Goal: Check status: Check status

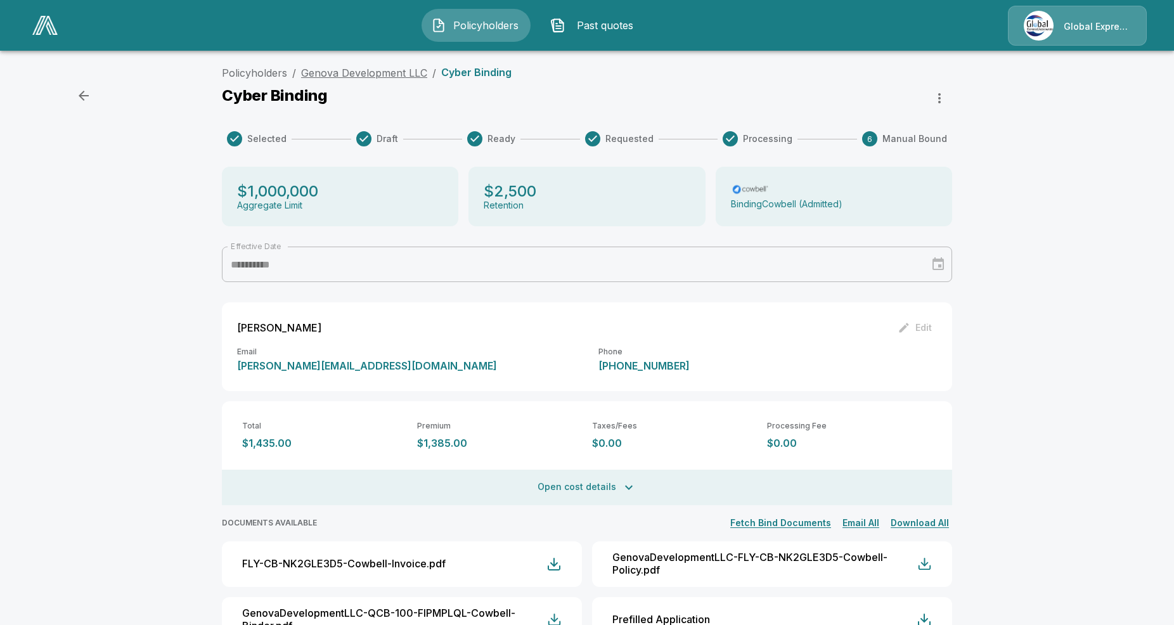
click at [391, 71] on link "Genova Development LLC" at bounding box center [364, 73] width 126 height 13
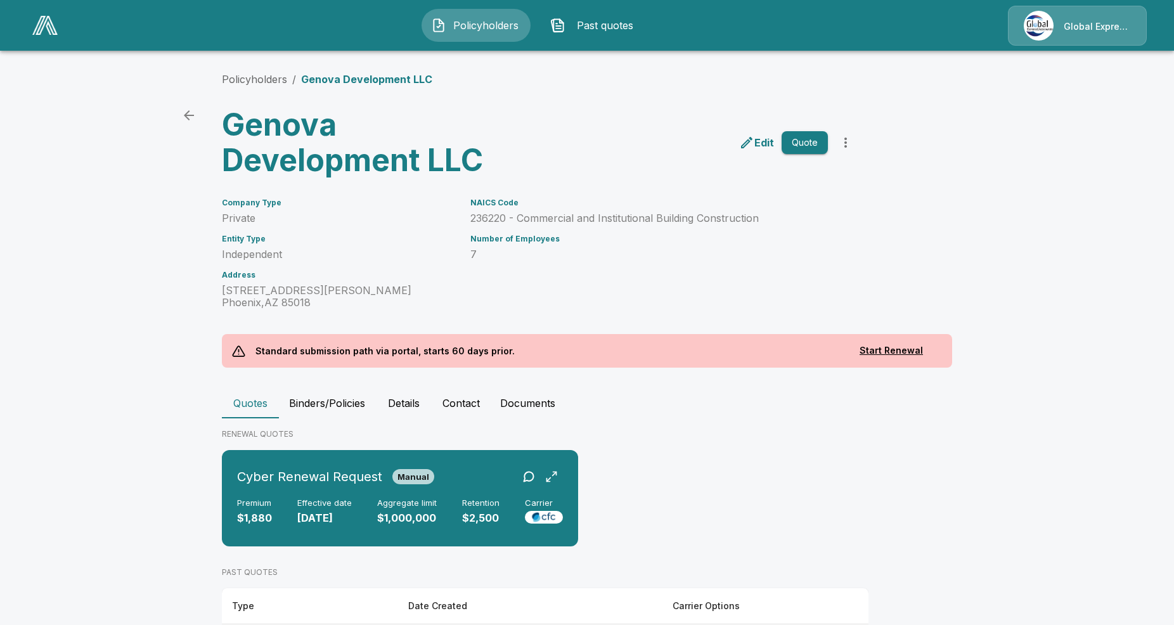
click at [316, 398] on button "Binders/Policies" at bounding box center [327, 403] width 96 height 30
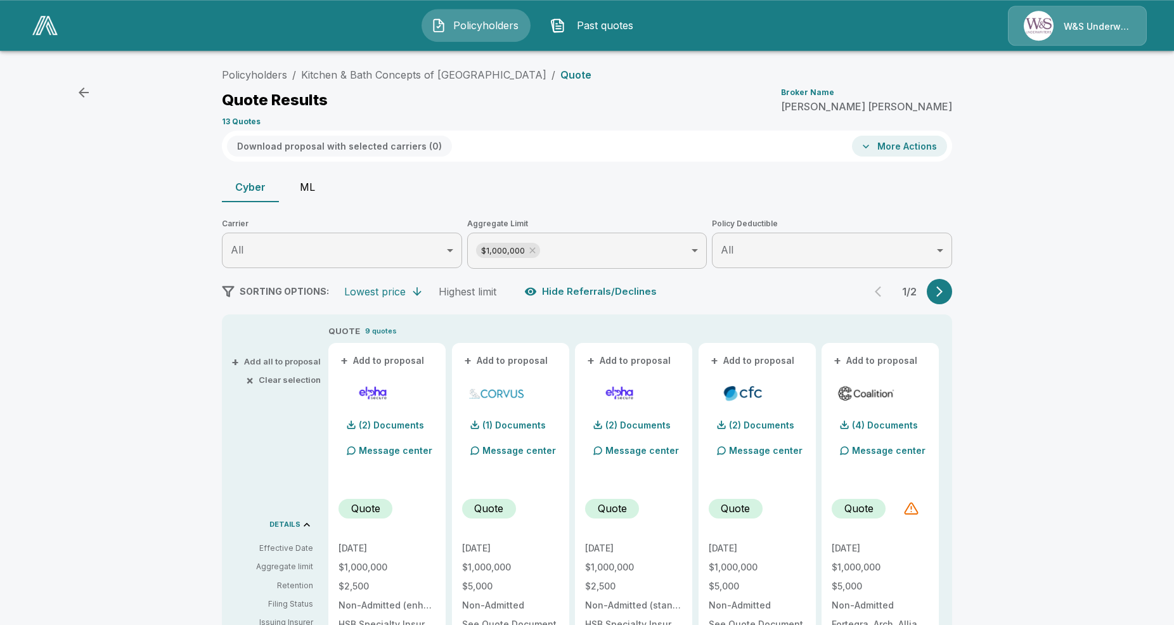
scroll to position [3, 0]
click at [931, 288] on button "button" at bounding box center [939, 292] width 25 height 25
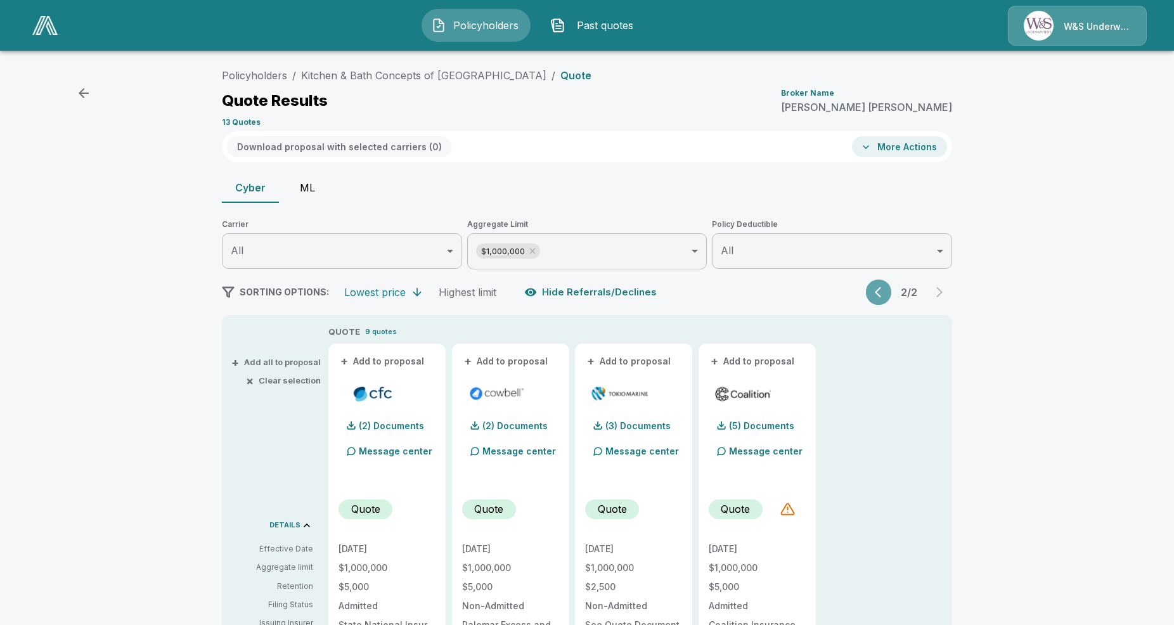
click at [879, 291] on icon "button" at bounding box center [881, 292] width 13 height 13
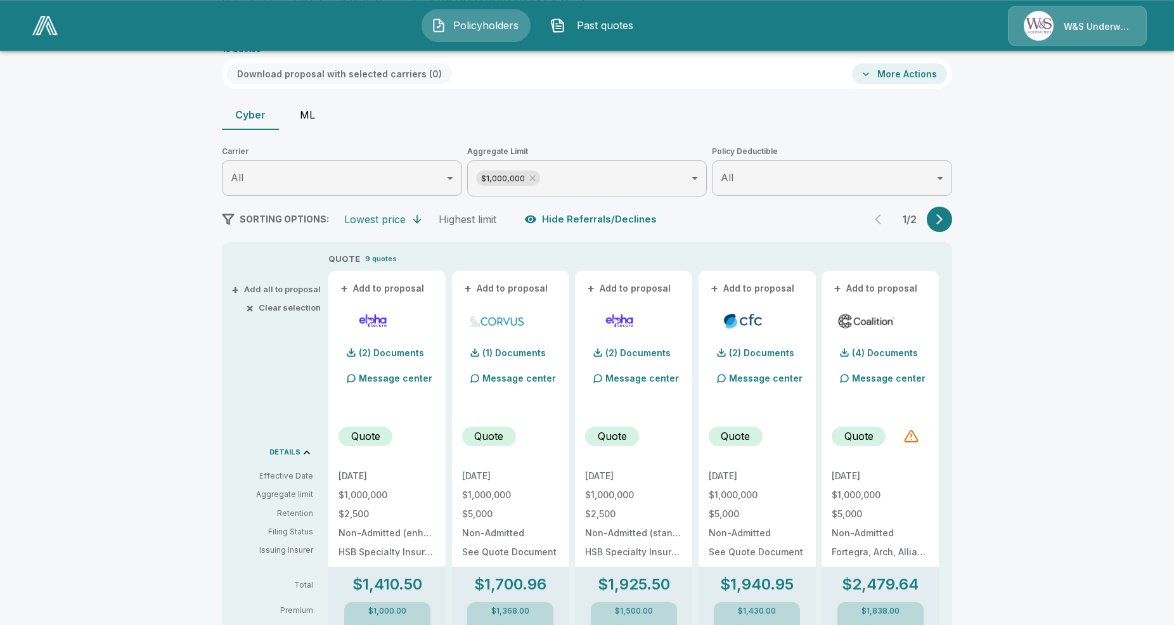
scroll to position [67, 0]
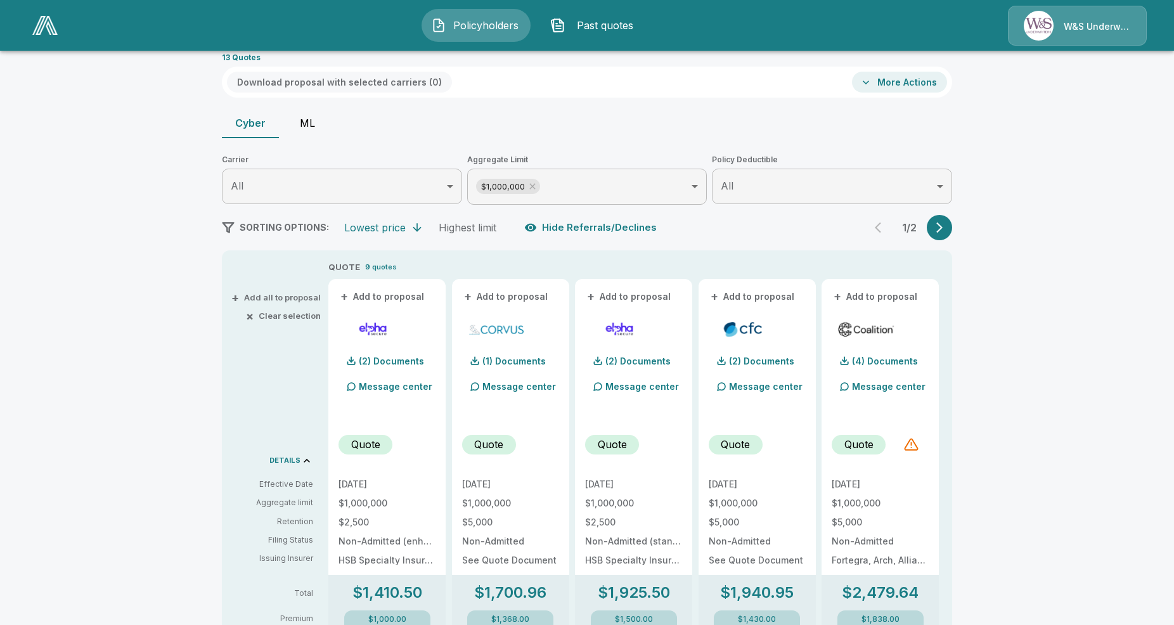
click at [875, 221] on div "1 / 2" at bounding box center [909, 227] width 86 height 25
click at [880, 226] on div "1 / 2" at bounding box center [909, 227] width 86 height 25
click at [945, 233] on icon "button" at bounding box center [939, 227] width 13 height 13
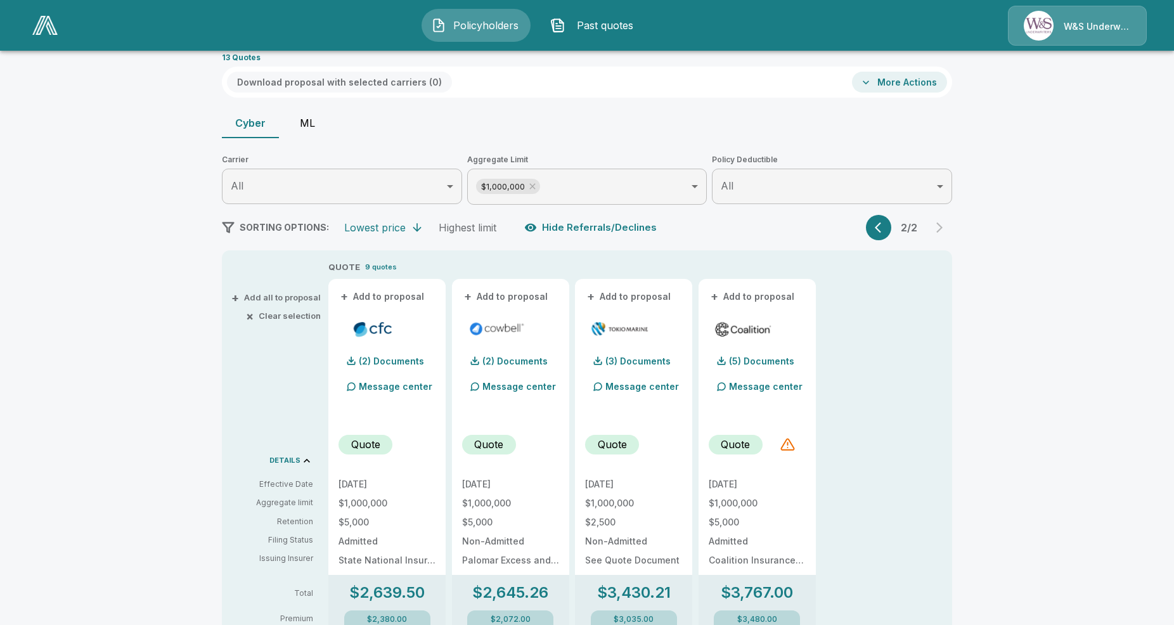
click at [882, 231] on icon "button" at bounding box center [881, 227] width 13 height 13
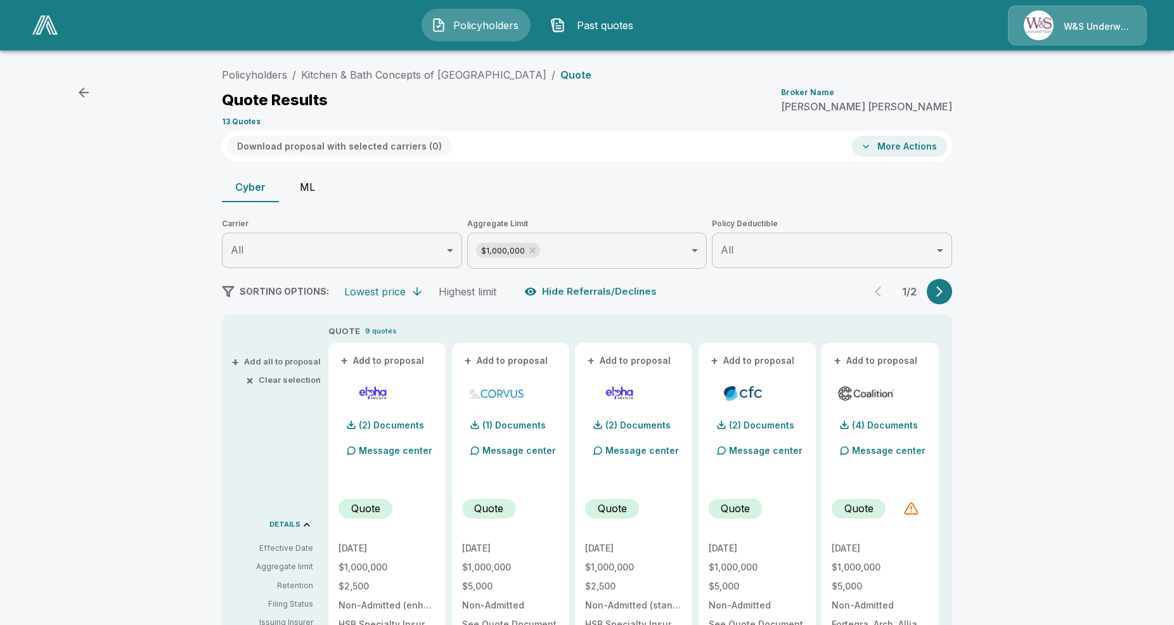
scroll to position [3, 0]
click at [941, 295] on icon "button" at bounding box center [939, 292] width 13 height 13
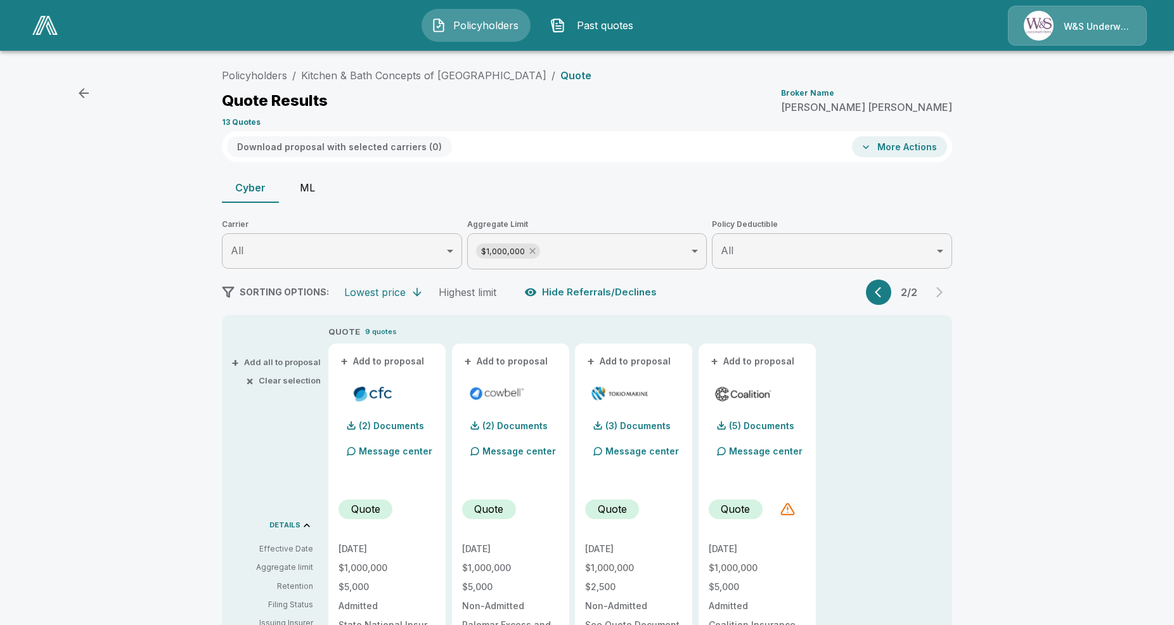
click at [533, 249] on icon at bounding box center [532, 251] width 10 height 10
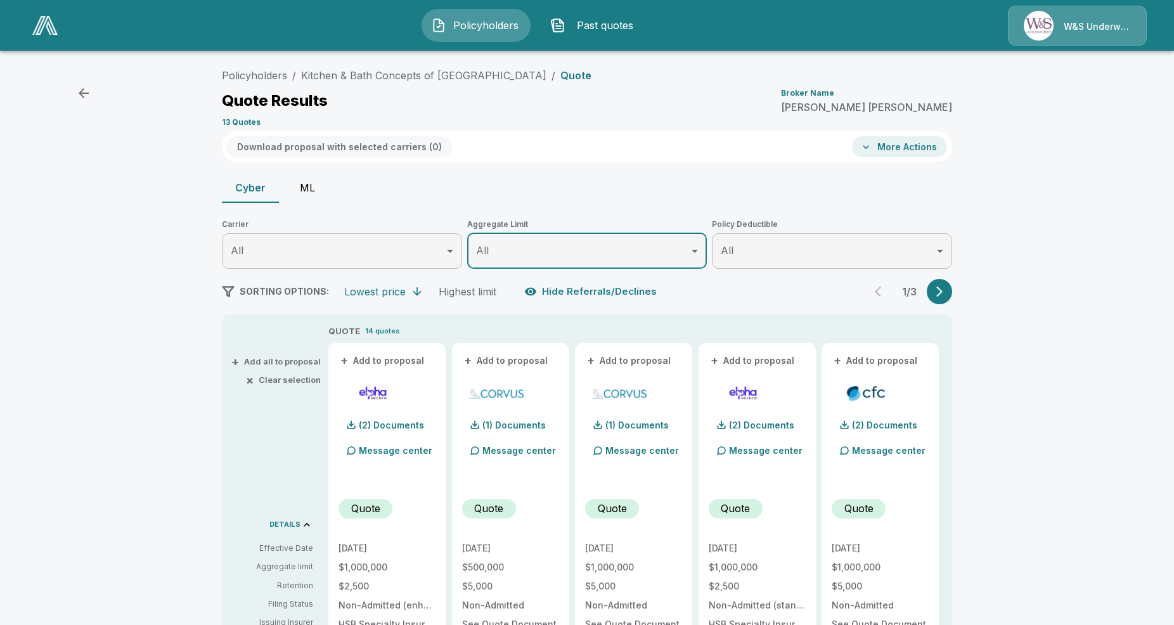
click at [939, 288] on icon "button" at bounding box center [939, 292] width 6 height 11
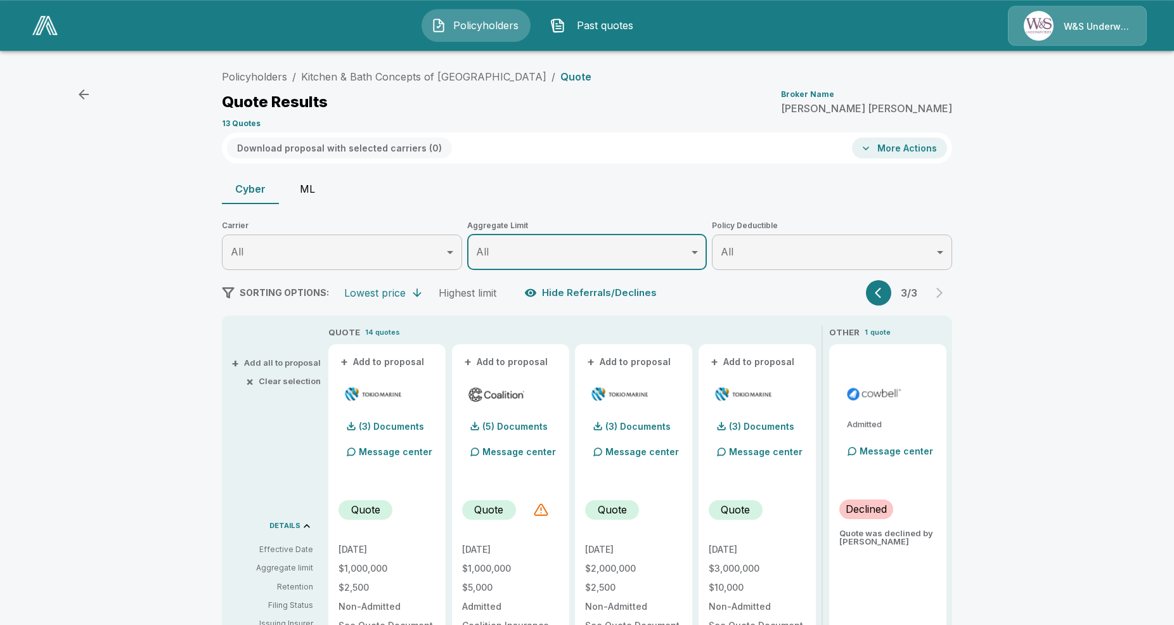
scroll to position [0, 0]
click at [315, 187] on button "ML" at bounding box center [307, 190] width 57 height 30
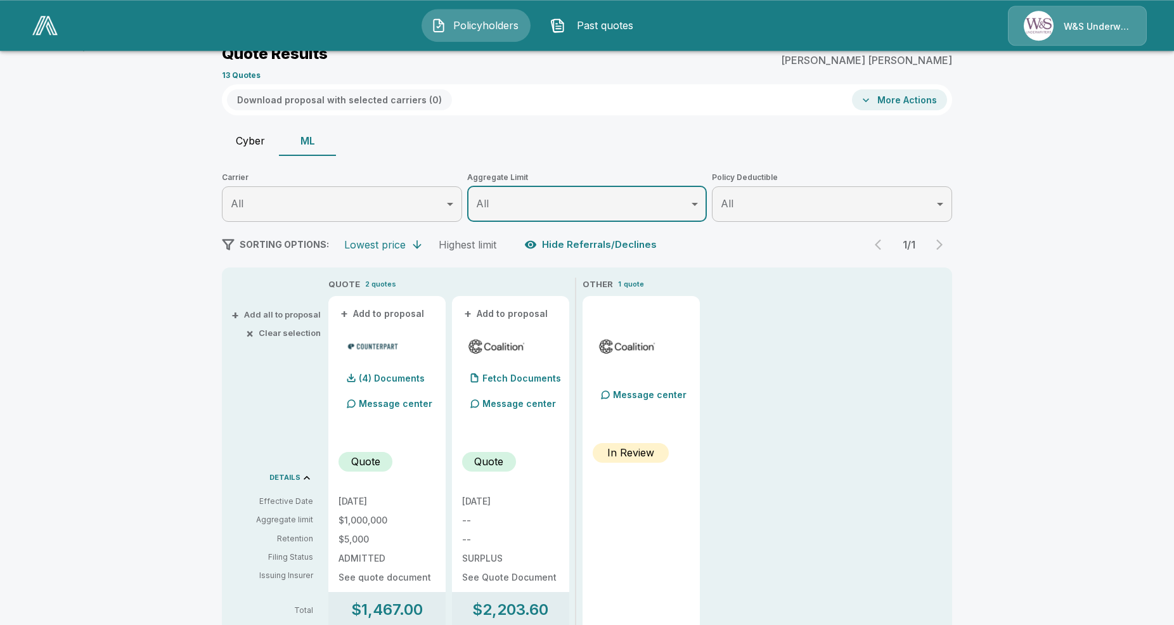
scroll to position [41, 0]
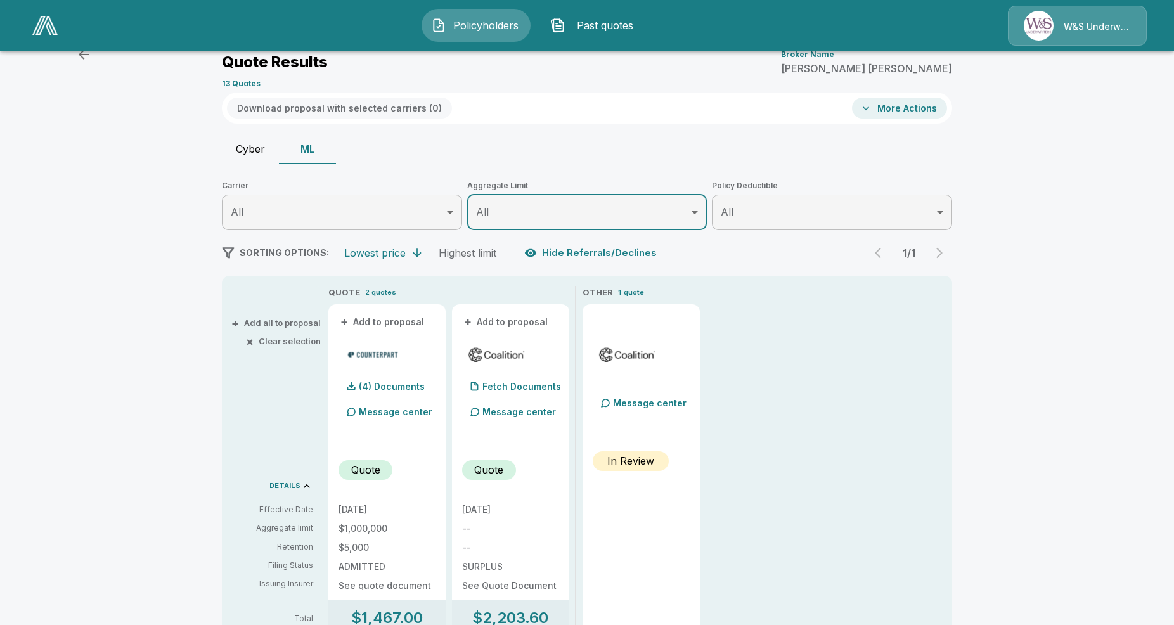
click at [262, 142] on button "Cyber" at bounding box center [250, 149] width 57 height 30
type input "*******"
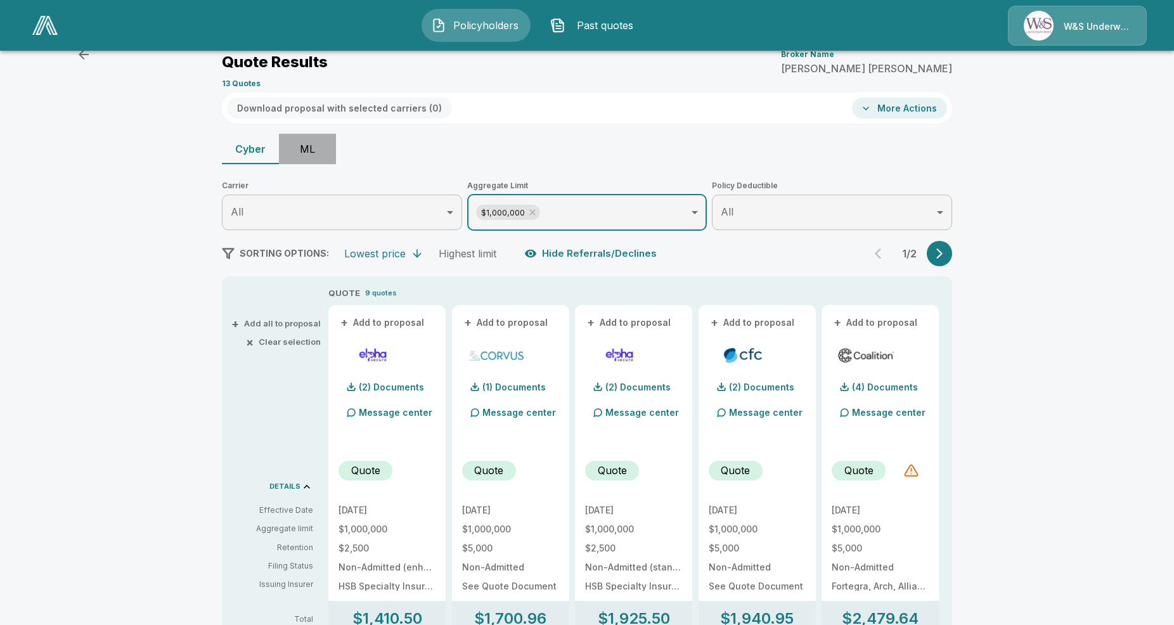
click at [289, 146] on button "ML" at bounding box center [307, 149] width 57 height 30
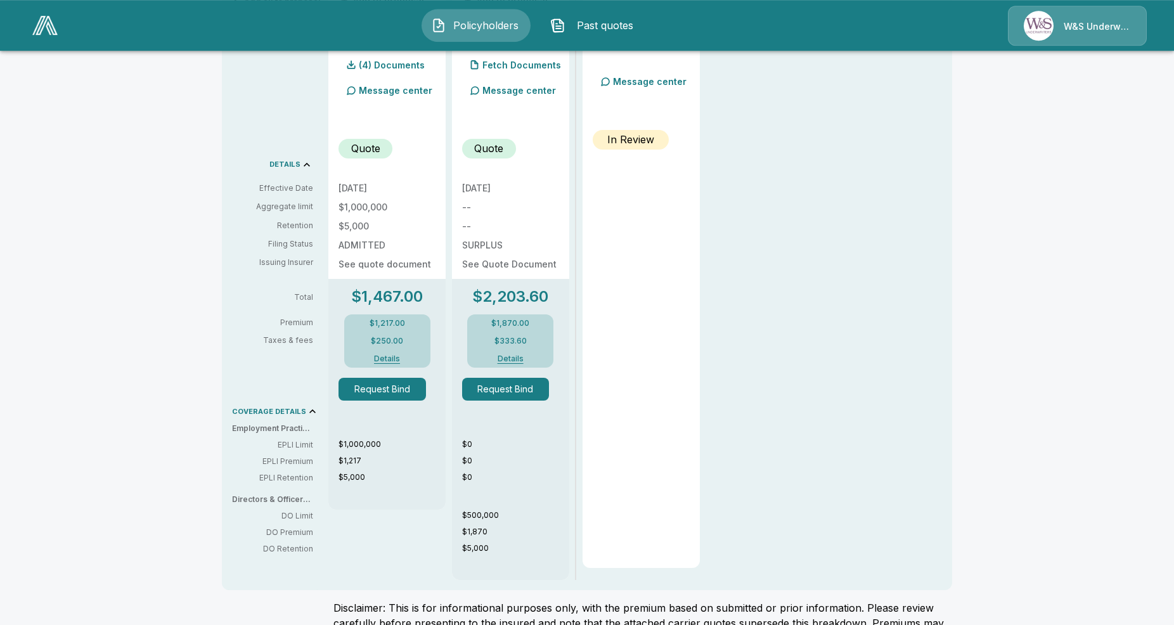
scroll to position [365, 0]
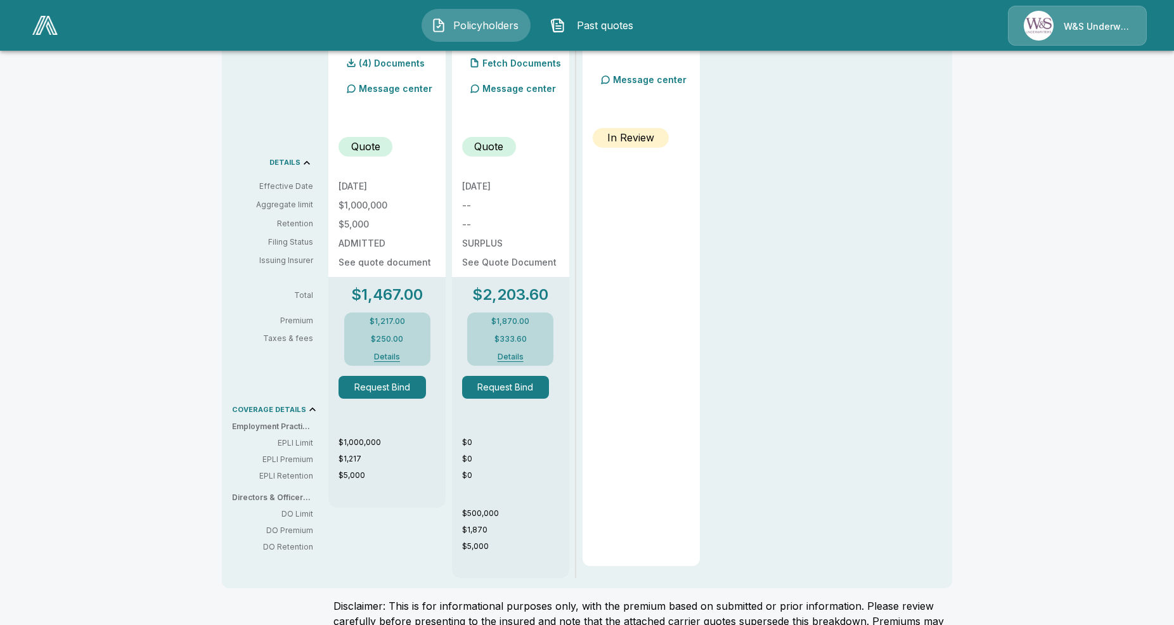
click at [181, 416] on div "Policyholders / Kitchen & Bath Concepts of [GEOGRAPHIC_DATA] / Quote Quote Resu…" at bounding box center [587, 193] width 1174 height 994
click at [132, 267] on div "Policyholders / Kitchen & Bath Concepts of [GEOGRAPHIC_DATA] / Quote Quote Resu…" at bounding box center [587, 193] width 1174 height 994
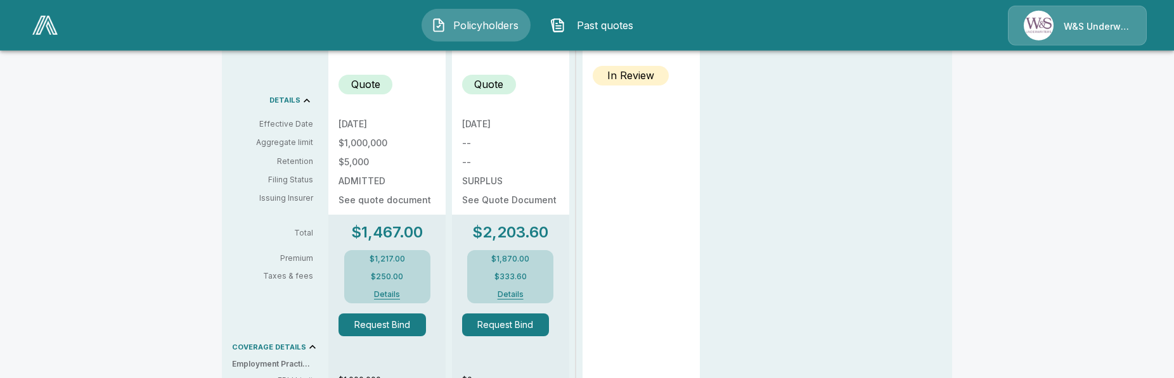
scroll to position [429, 0]
